Goal: Information Seeking & Learning: Understand process/instructions

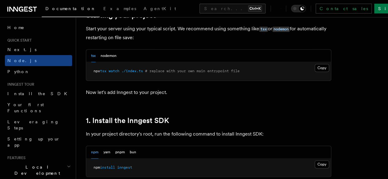
scroll to position [408, 0]
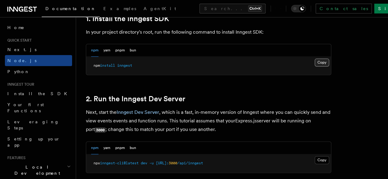
click at [314, 66] on button "Copy Copied" at bounding box center [321, 63] width 14 height 8
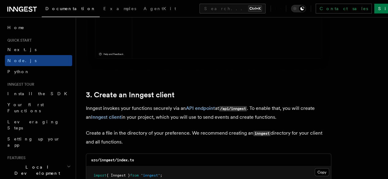
scroll to position [817, 0]
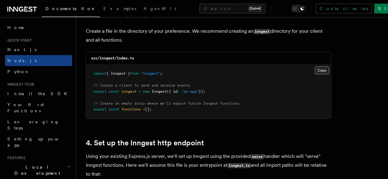
click at [314, 67] on button "Copy Copied" at bounding box center [321, 70] width 14 height 8
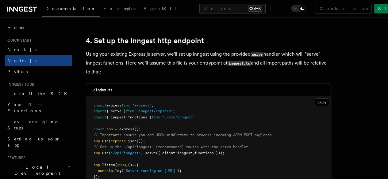
scroll to position [1021, 0]
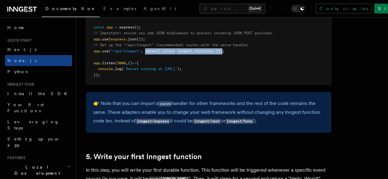
drag, startPoint x: 146, startPoint y: 47, endPoint x: 228, endPoint y: 45, distance: 81.5
click at [224, 49] on span "app .use ( "/api/inngest" , serve ({ client : inngest , functions }));" at bounding box center [158, 51] width 131 height 4
copy span "serve ({ client : inngest , functions })"
